Goal: Task Accomplishment & Management: Manage account settings

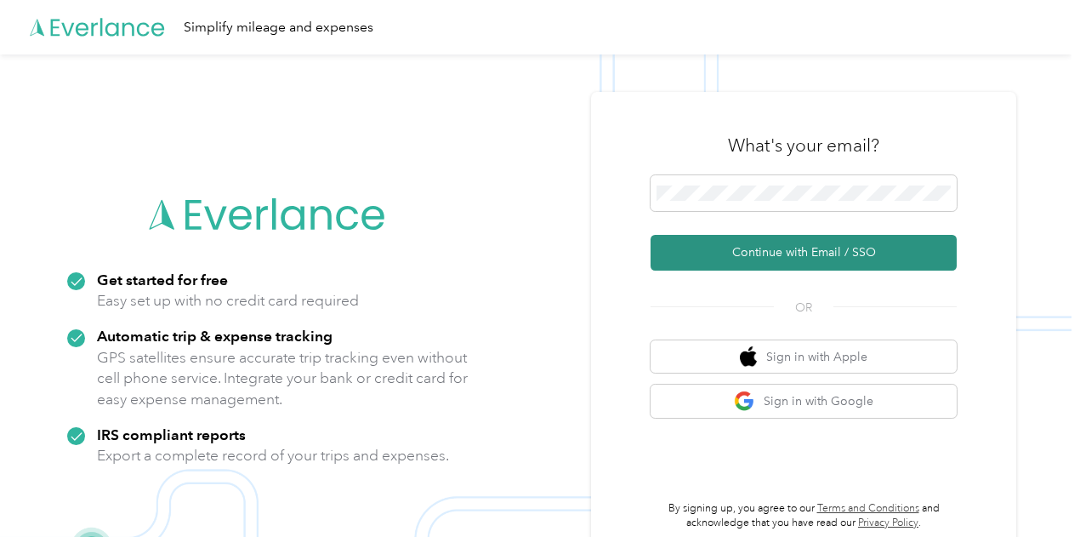
click at [764, 254] on button "Continue with Email / SSO" at bounding box center [804, 253] width 306 height 36
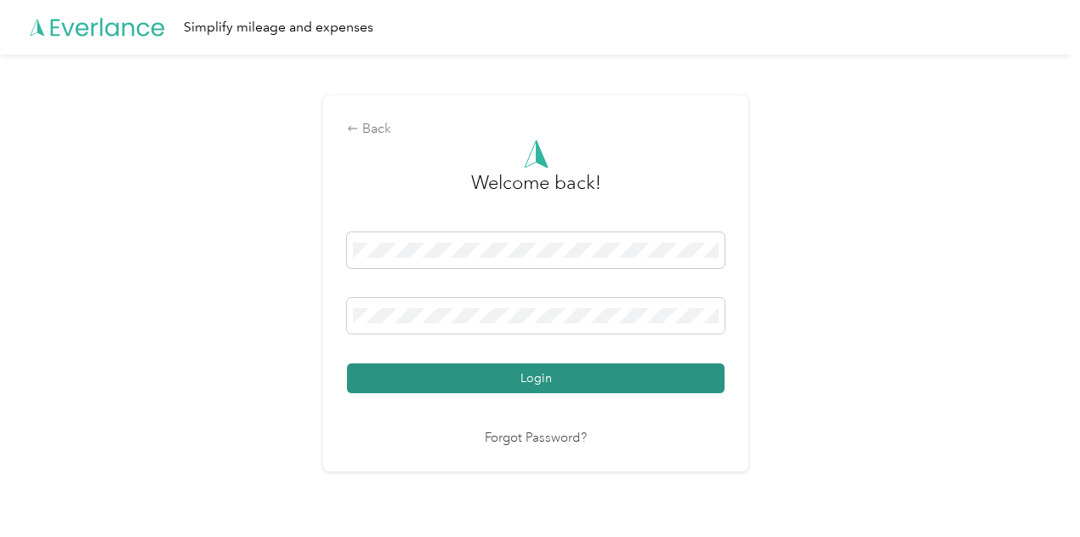
click at [499, 372] on button "Login" at bounding box center [536, 378] width 378 height 30
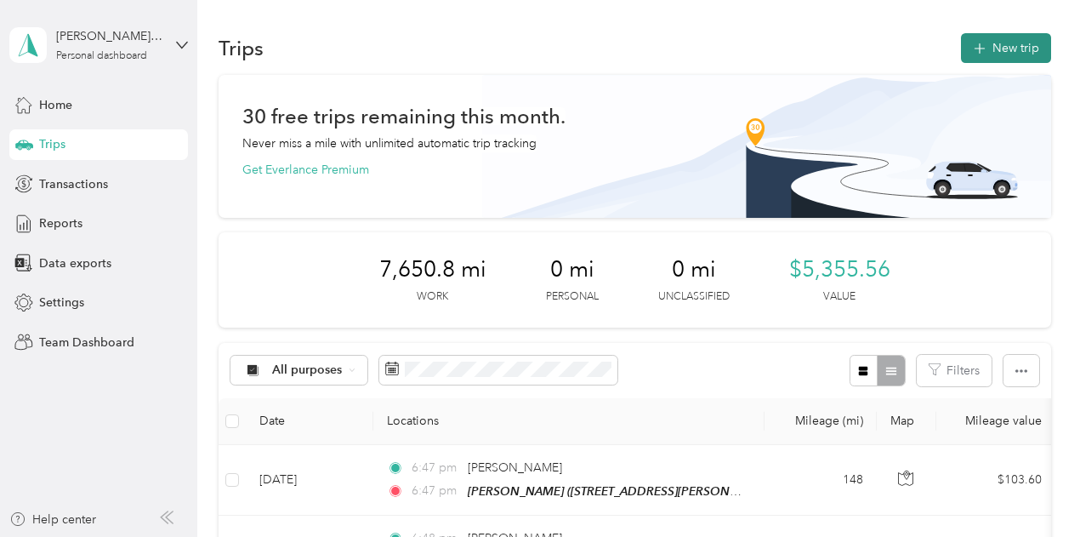
click at [992, 49] on button "New trip" at bounding box center [1006, 48] width 90 height 30
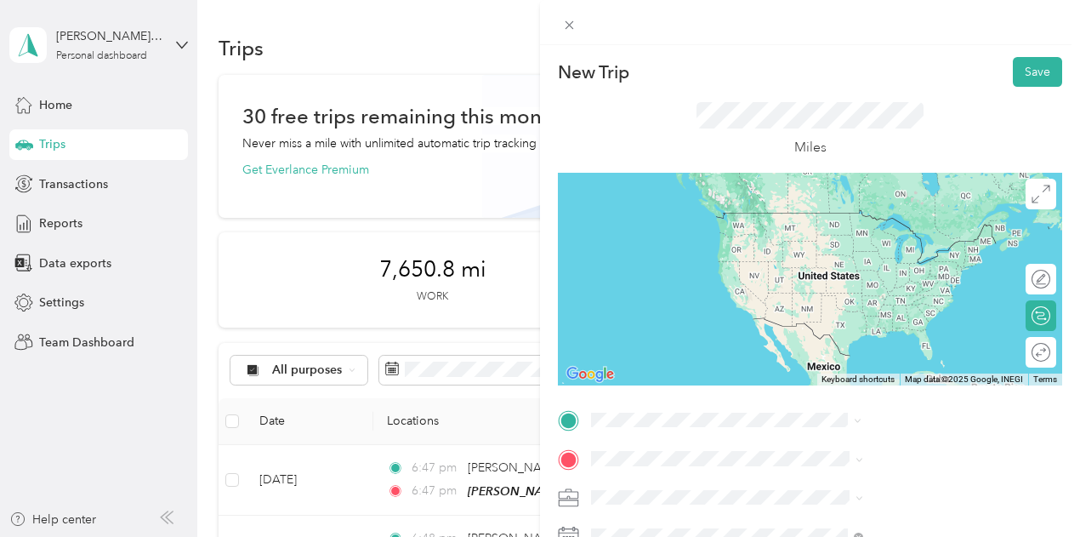
click at [848, 225] on span "Sherman [US_STATE], [GEOGRAPHIC_DATA]" at bounding box center [898, 220] width 191 height 30
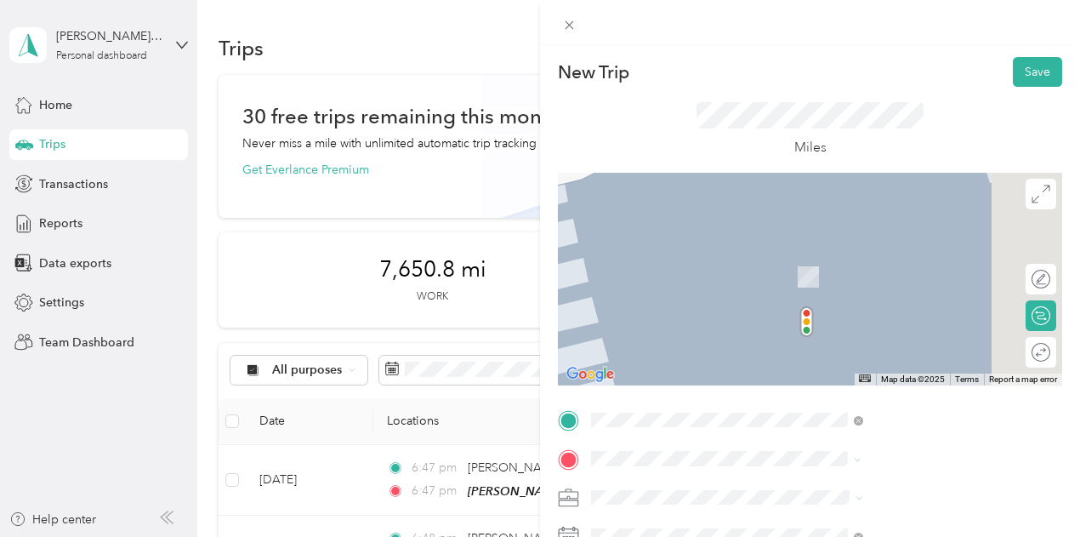
click at [880, 284] on span "[STREET_ADDRESS][PERSON_NAME]" at bounding box center [904, 283] width 202 height 14
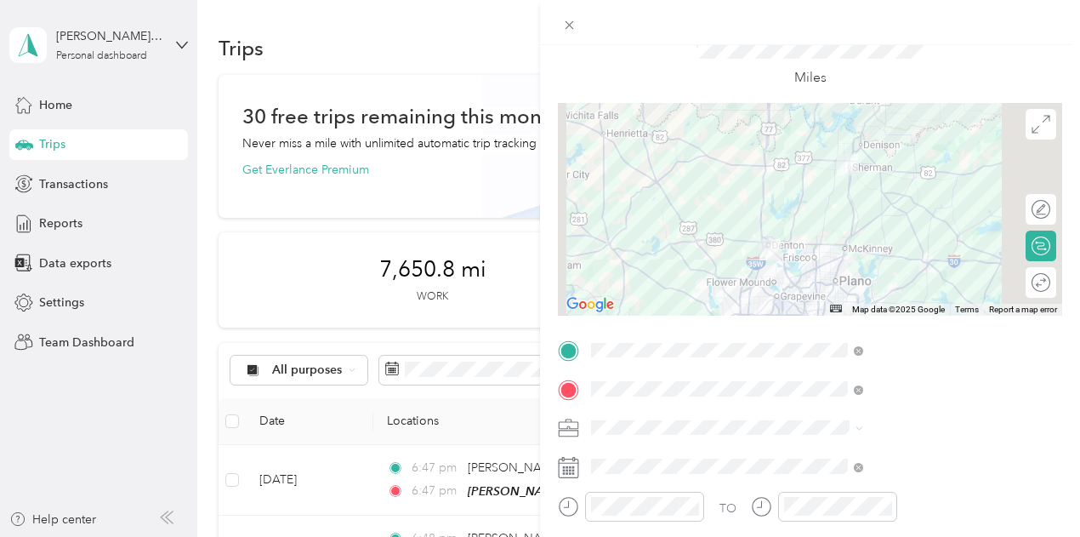
scroll to position [170, 0]
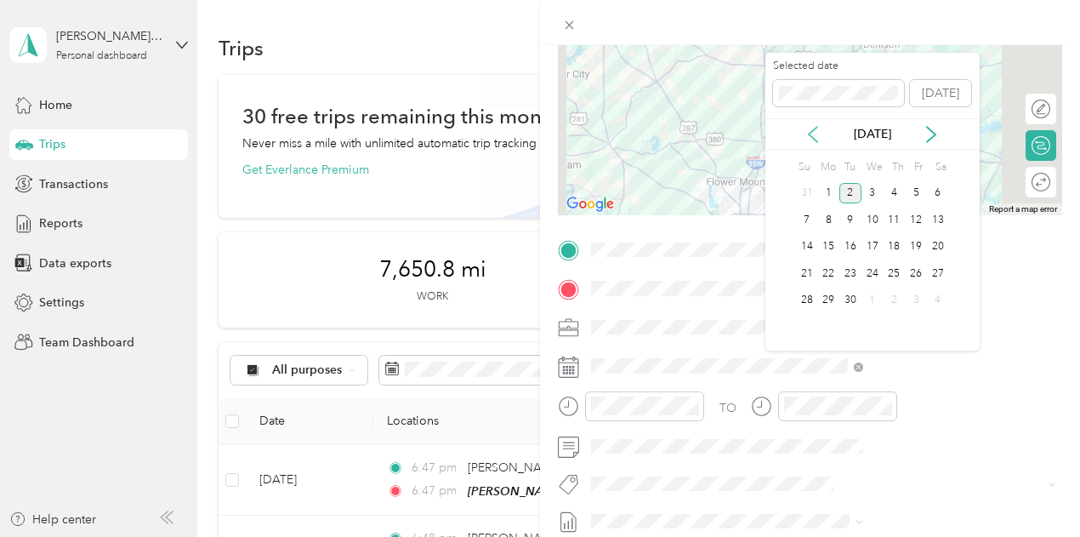
click at [815, 132] on icon at bounding box center [813, 134] width 17 height 17
click at [914, 297] on div "29" at bounding box center [916, 300] width 22 height 21
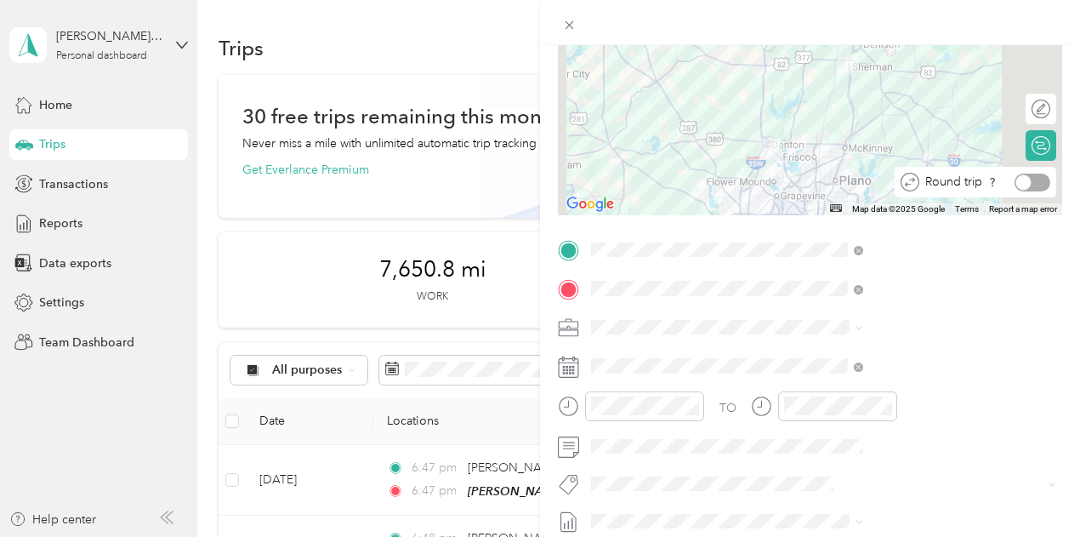
click at [1021, 184] on div at bounding box center [1033, 183] width 36 height 18
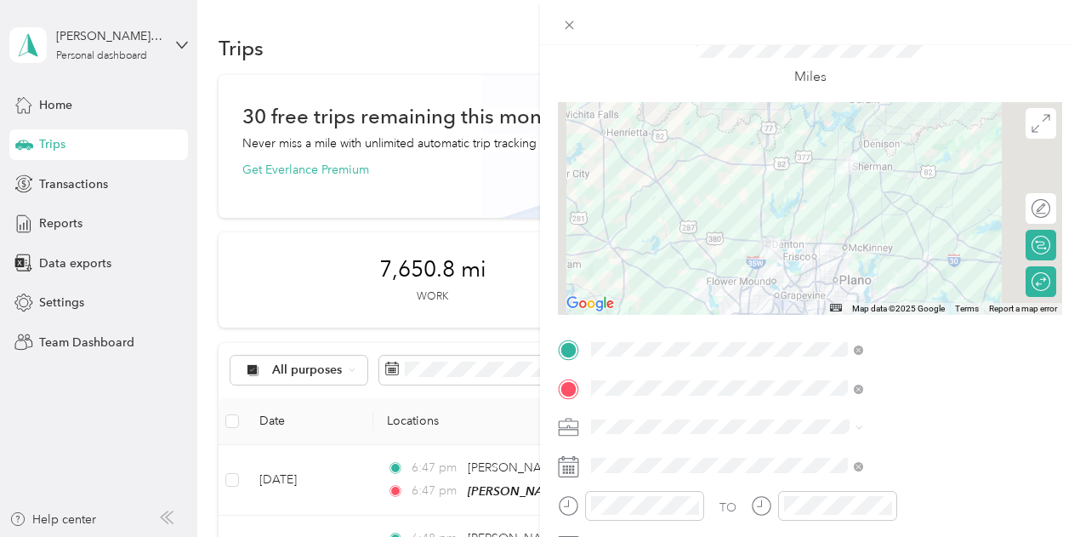
scroll to position [0, 0]
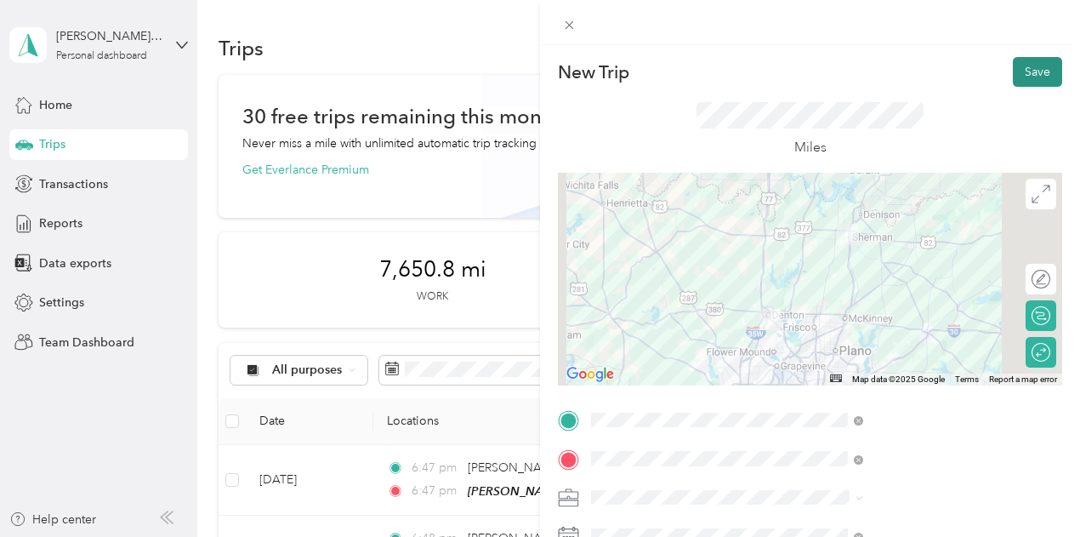
click at [1028, 72] on button "Save" at bounding box center [1037, 72] width 49 height 30
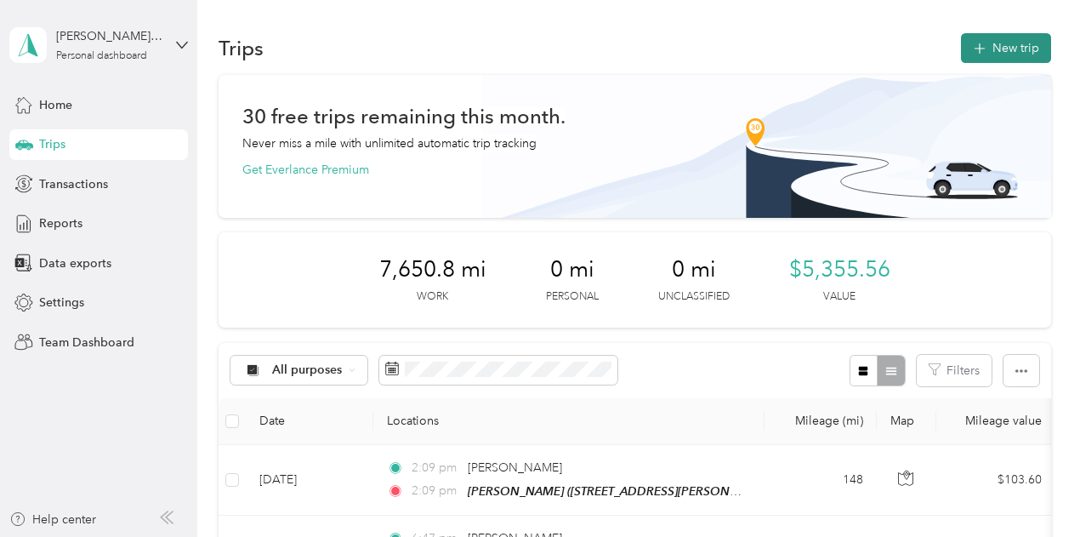
click at [1002, 37] on button "New trip" at bounding box center [1006, 48] width 90 height 30
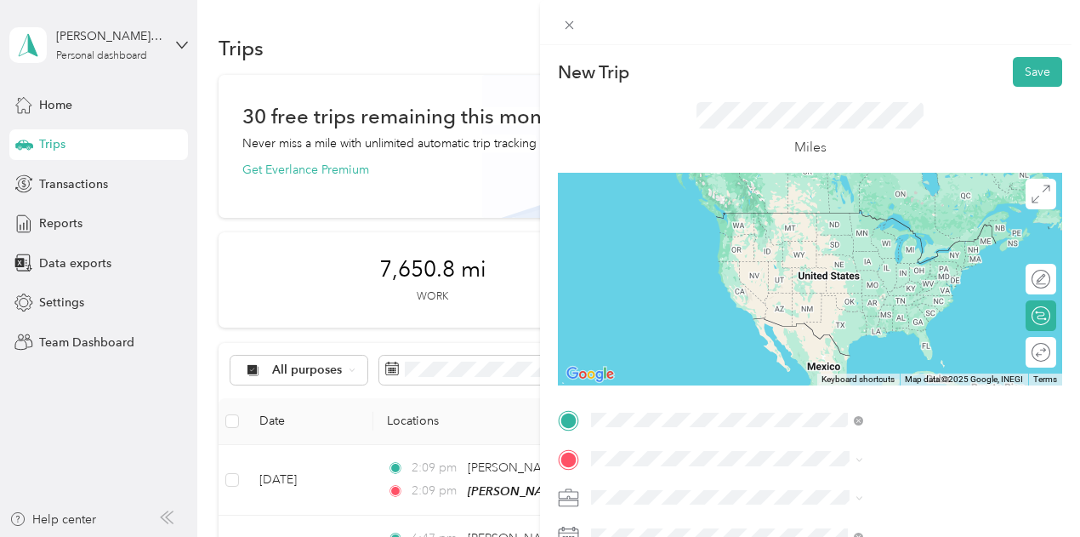
click at [880, 219] on span "Sherman [US_STATE], [GEOGRAPHIC_DATA]" at bounding box center [898, 220] width 191 height 30
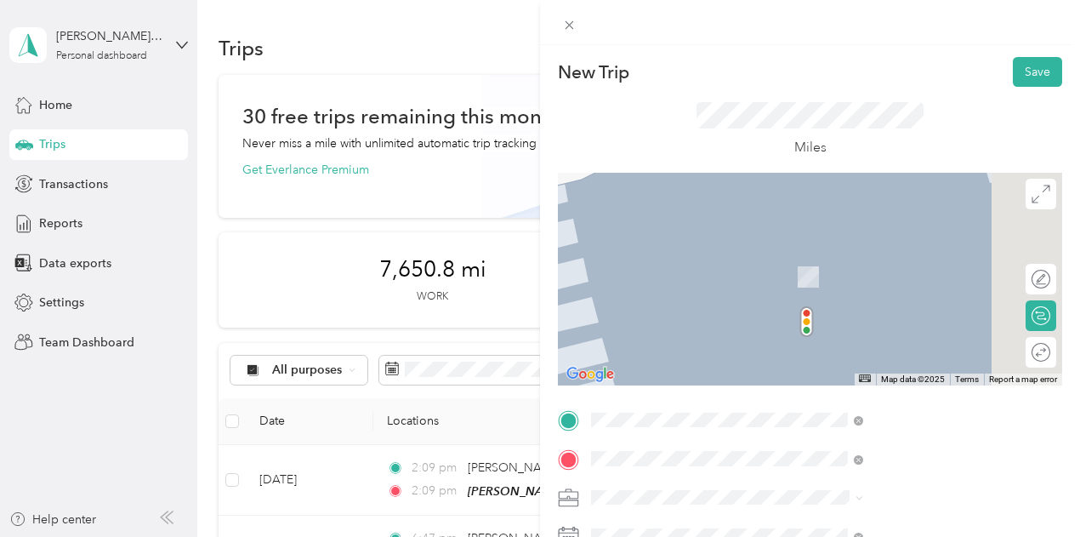
click at [852, 292] on div "TEAM [PERSON_NAME] [STREET_ADDRESS][PERSON_NAME]" at bounding box center [904, 271] width 202 height 42
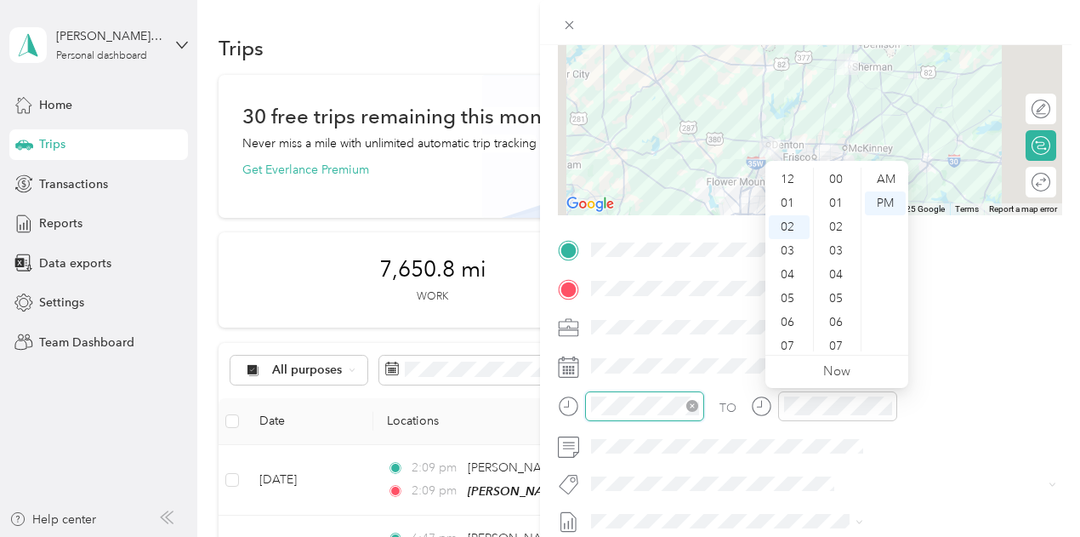
scroll to position [214, 0]
click at [790, 322] on div "08" at bounding box center [789, 323] width 41 height 24
click at [887, 180] on div "AM" at bounding box center [885, 180] width 41 height 24
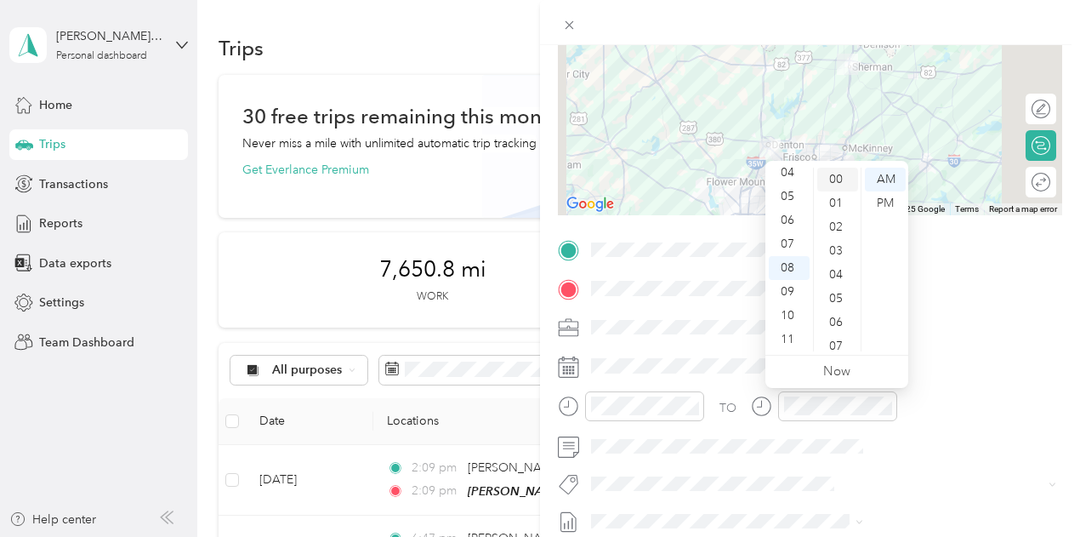
click at [839, 181] on div "00" at bounding box center [838, 180] width 41 height 24
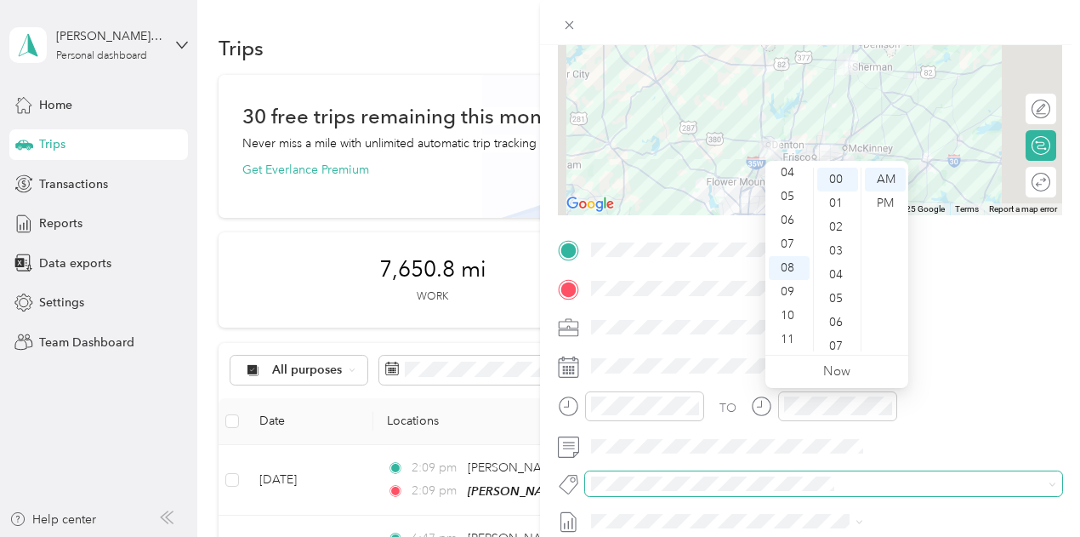
click at [962, 471] on span at bounding box center [823, 483] width 477 height 24
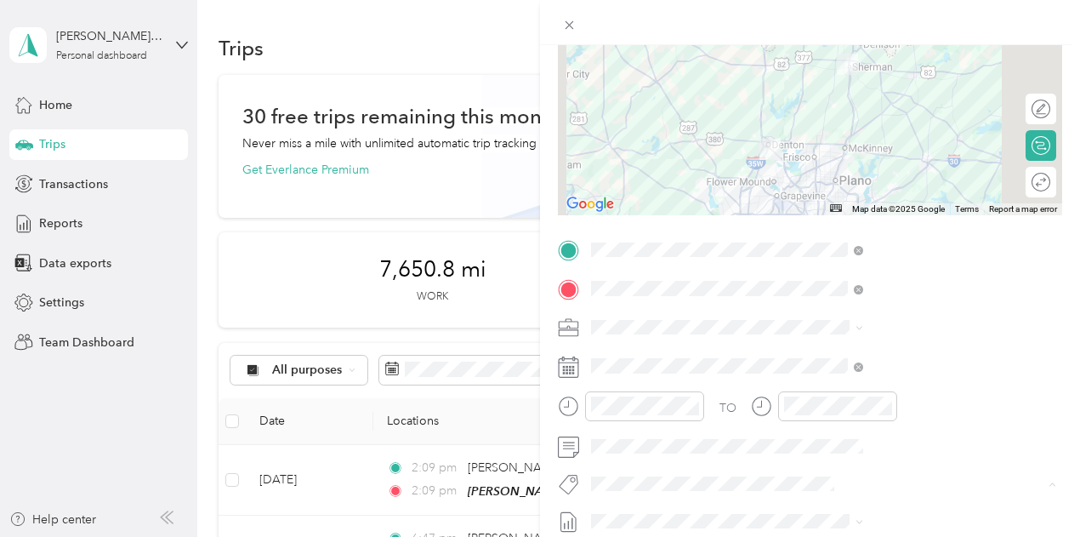
click at [997, 228] on div "New Trip Save This trip cannot be edited because it is either under review, app…" at bounding box center [810, 267] width 505 height 761
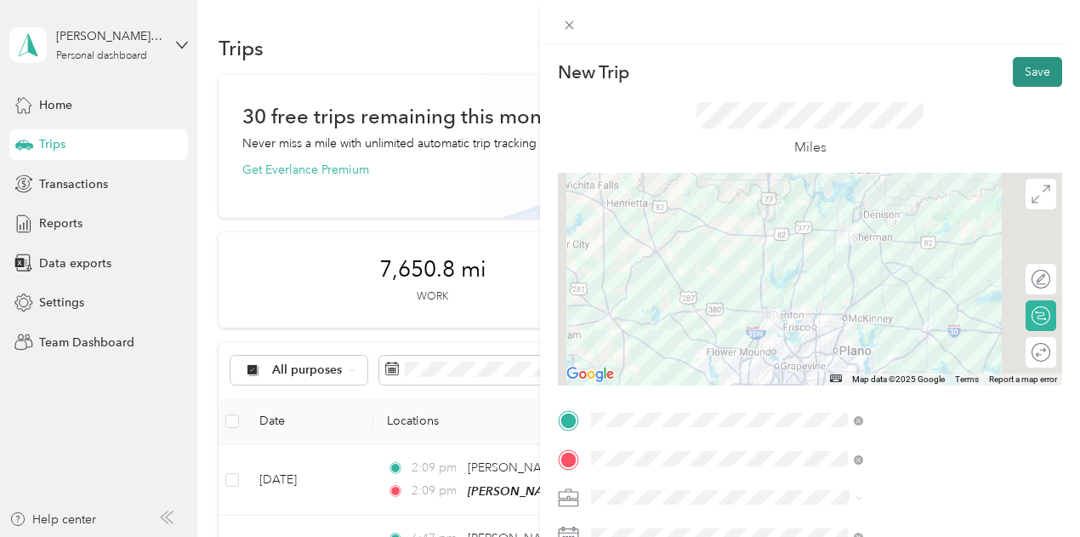
click at [1029, 71] on button "Save" at bounding box center [1037, 72] width 49 height 30
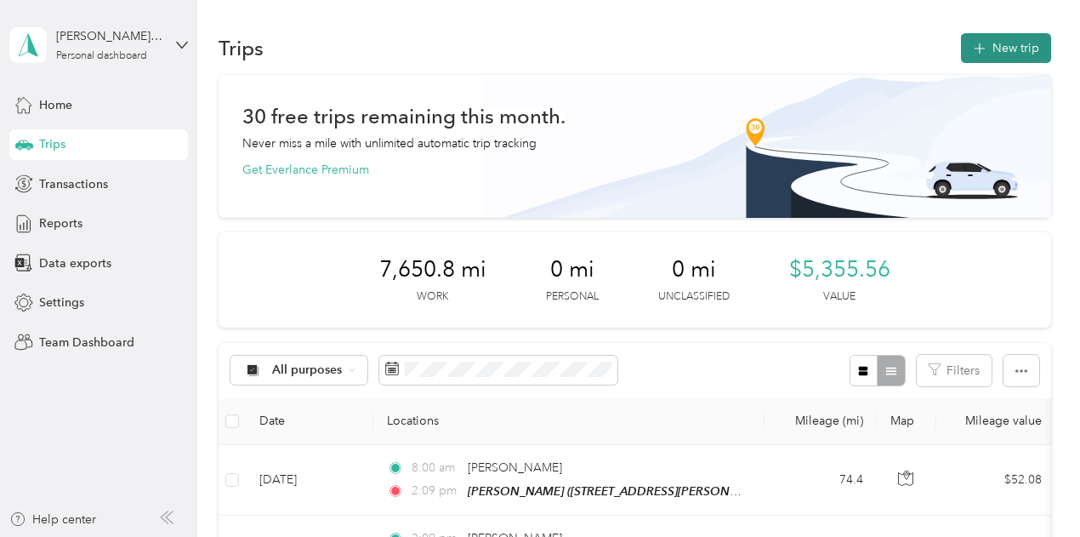
click at [981, 53] on span "button" at bounding box center [980, 48] width 14 height 14
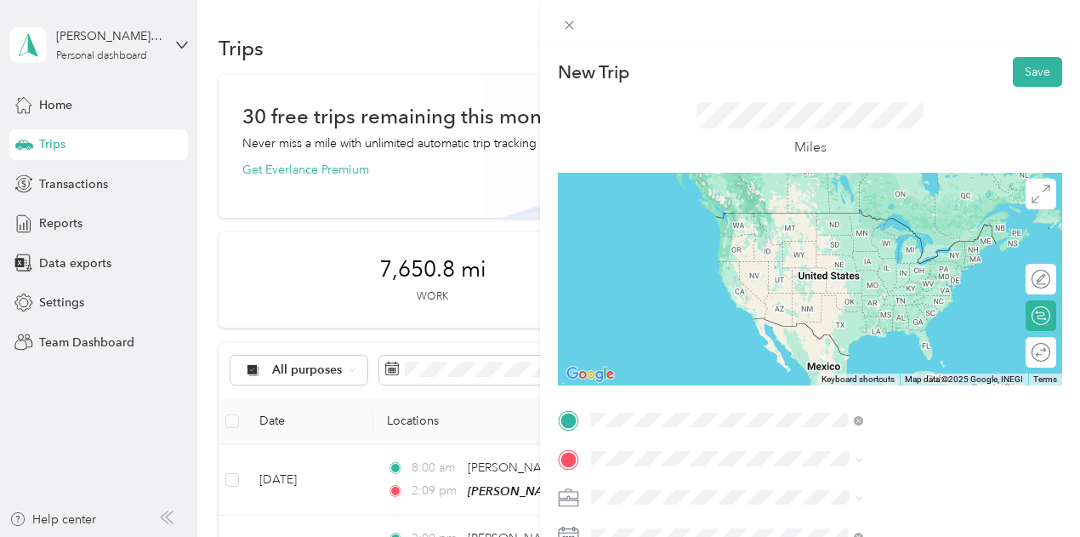
click at [885, 247] on span "[STREET_ADDRESS][PERSON_NAME]" at bounding box center [904, 244] width 202 height 14
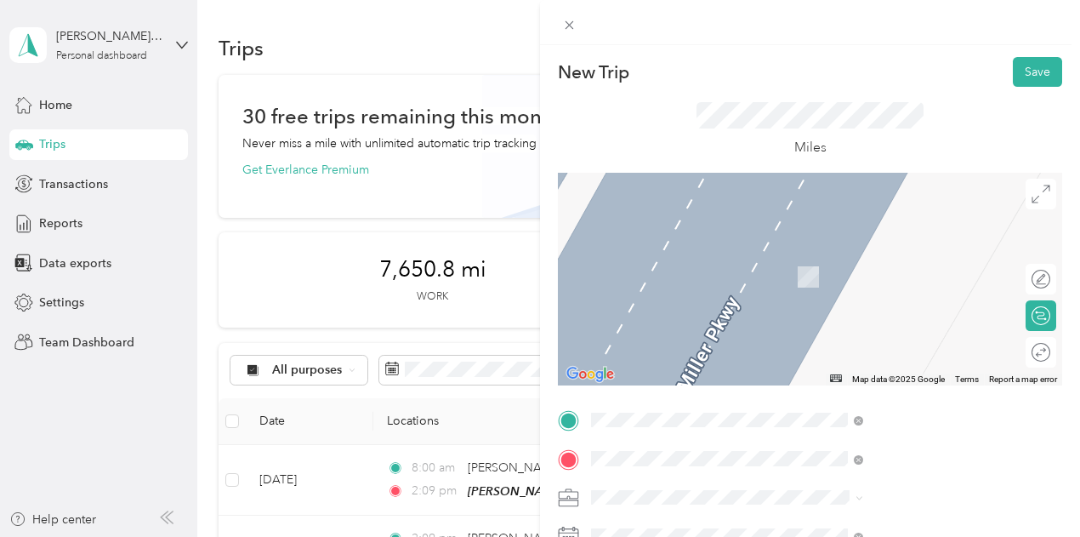
click at [858, 278] on span "[STREET_ADDRESS][PERSON_NAME][PERSON_NAME]" at bounding box center [904, 292] width 202 height 32
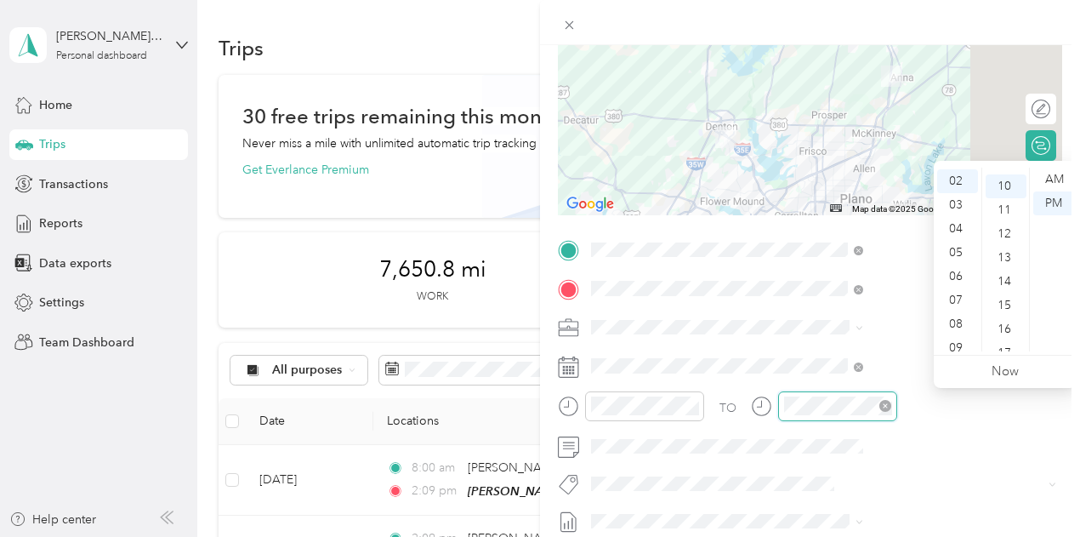
scroll to position [238, 0]
click at [960, 247] on div "05" at bounding box center [958, 251] width 41 height 24
click at [1001, 180] on div "00" at bounding box center [1006, 180] width 41 height 24
click at [761, 225] on div "New Trip Save This trip cannot be edited because it is either under review, app…" at bounding box center [810, 267] width 505 height 761
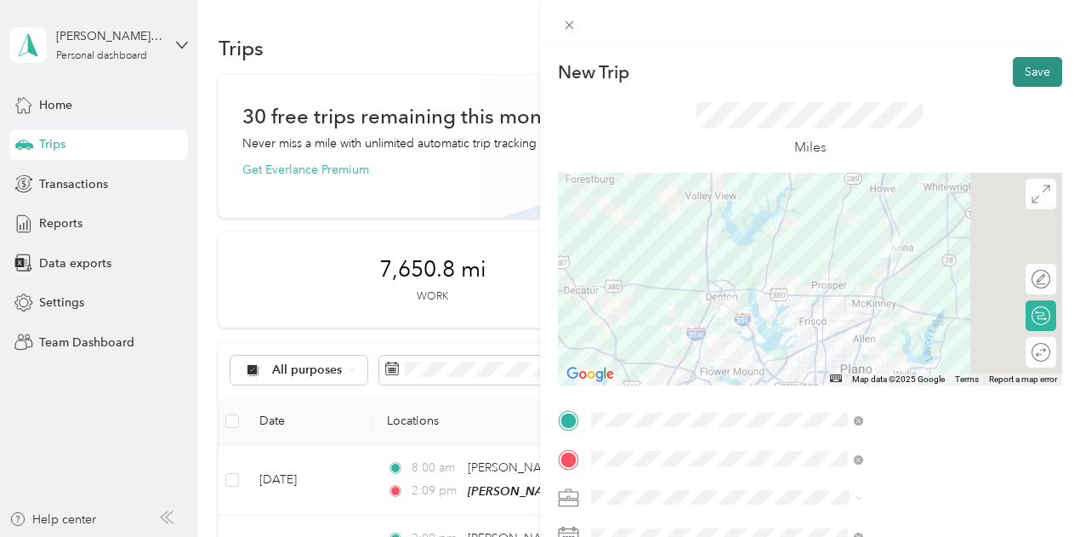
click at [1019, 70] on button "Save" at bounding box center [1037, 72] width 49 height 30
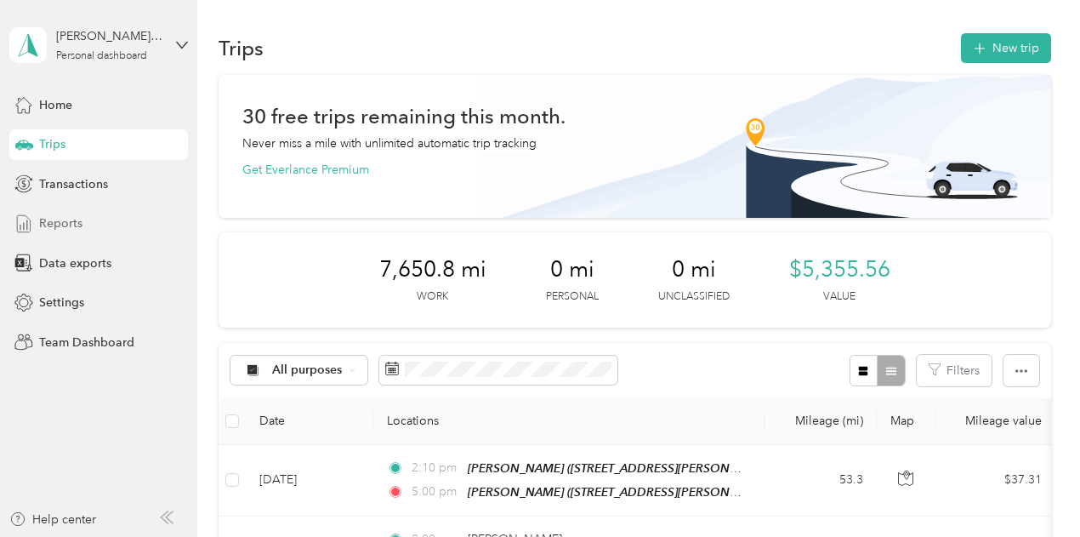
click at [82, 224] on div "Reports" at bounding box center [98, 223] width 179 height 31
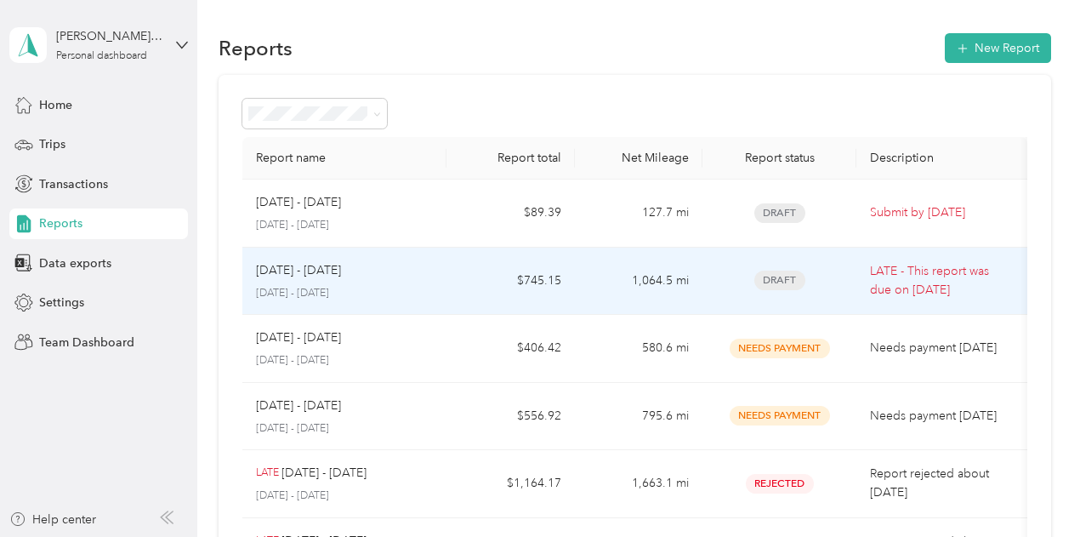
click at [593, 283] on td "1,064.5 mi" at bounding box center [639, 282] width 128 height 68
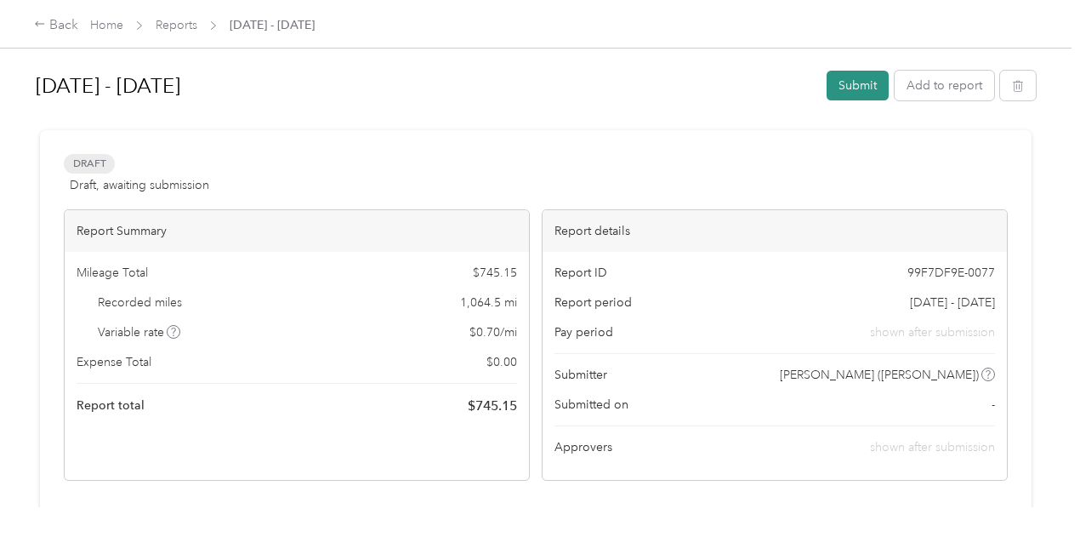
click at [851, 84] on button "Submit" at bounding box center [858, 86] width 62 height 30
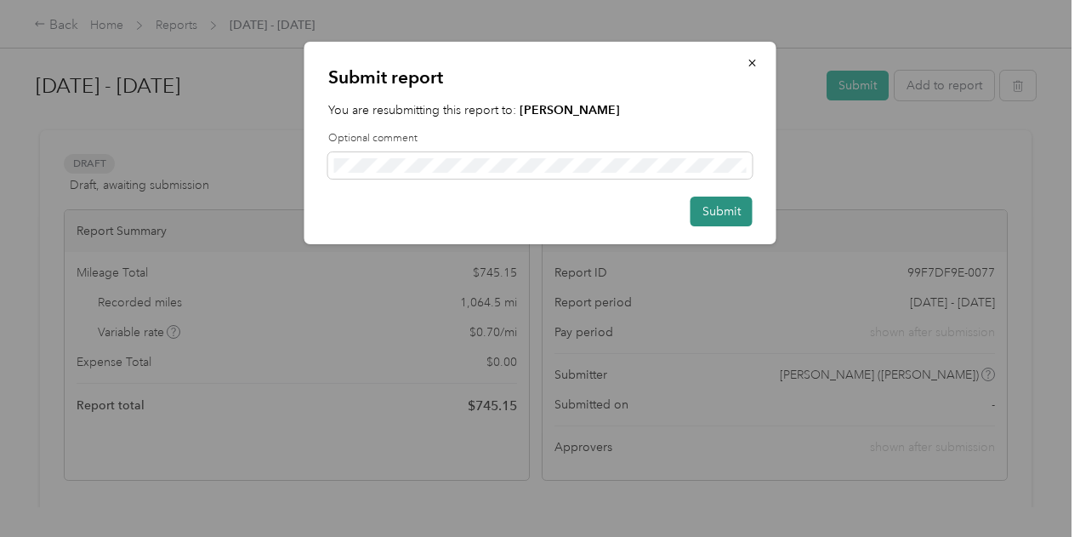
click at [728, 212] on button "Submit" at bounding box center [722, 212] width 62 height 30
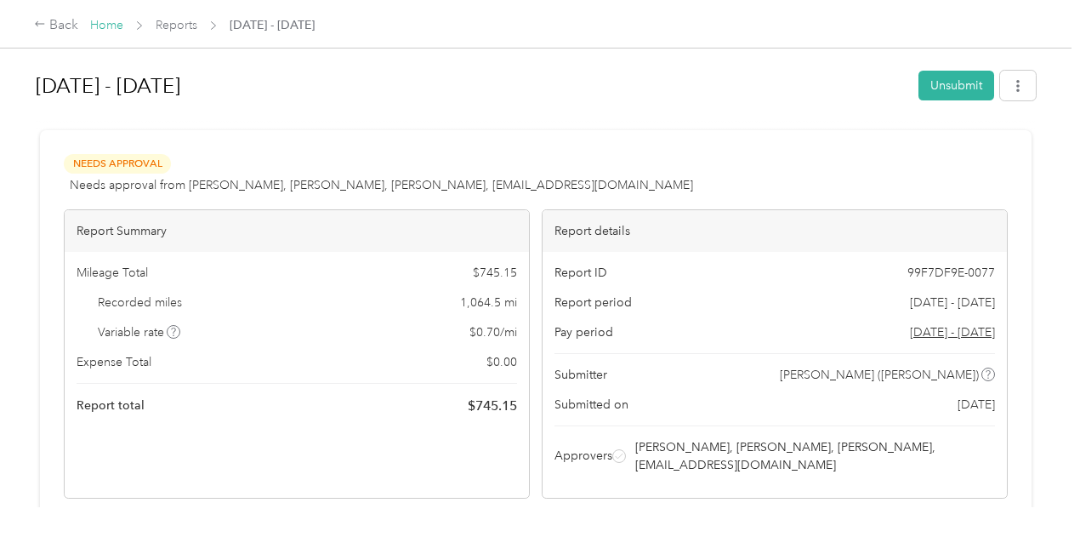
click at [117, 30] on link "Home" at bounding box center [106, 25] width 33 height 14
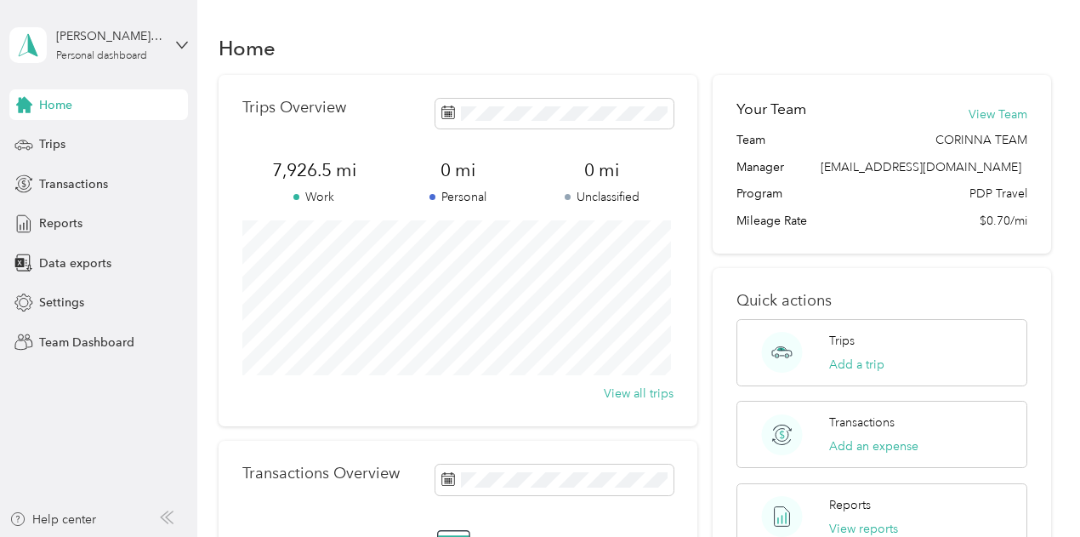
click at [163, 39] on div "[PERSON_NAME] ([PERSON_NAME]) Personal dashboard" at bounding box center [98, 45] width 179 height 60
click at [116, 229] on div "Log out" at bounding box center [188, 216] width 334 height 30
